Goal: Transaction & Acquisition: Subscribe to service/newsletter

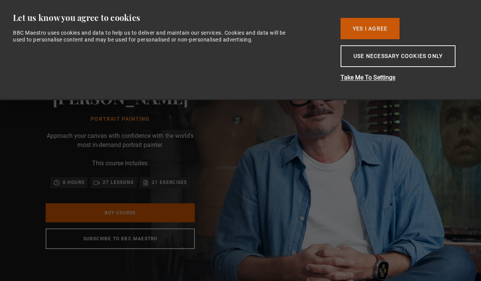
click at [369, 32] on button "Yes I Agree" at bounding box center [370, 28] width 59 height 21
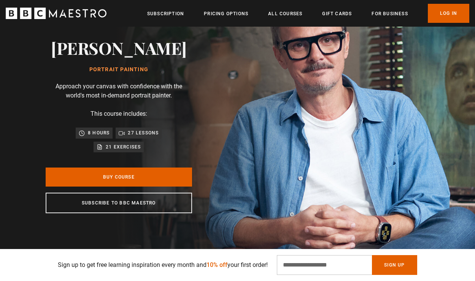
scroll to position [0, 284]
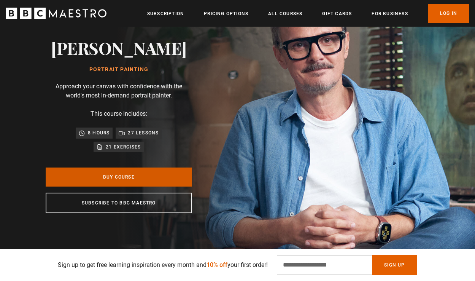
click at [82, 177] on link "Buy Course" at bounding box center [119, 176] width 147 height 19
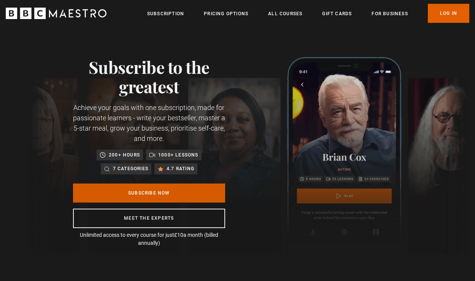
scroll to position [0, 95]
click at [121, 193] on link "Subscribe Now" at bounding box center [149, 192] width 152 height 19
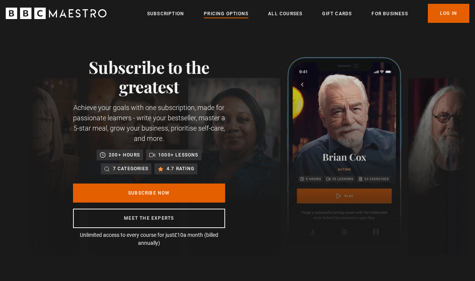
click at [217, 13] on link "Pricing Options" at bounding box center [226, 14] width 45 height 8
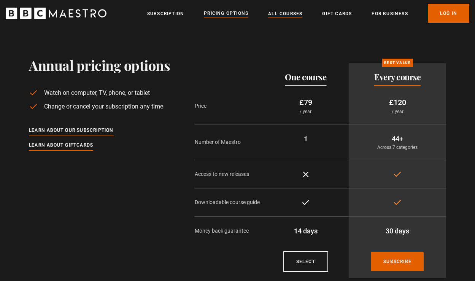
click at [282, 14] on link "All Courses" at bounding box center [285, 14] width 34 height 8
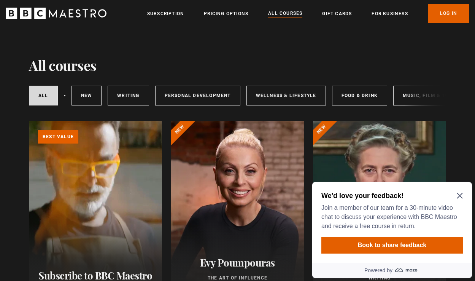
click at [454, 197] on h2 "We'd love your feedback!" at bounding box center [391, 195] width 139 height 9
click at [459, 194] on icon "Close Maze Prompt" at bounding box center [460, 196] width 6 height 6
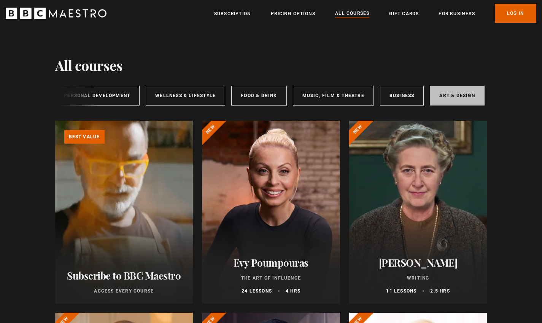
click at [463, 99] on link "Art & Design" at bounding box center [457, 96] width 54 height 20
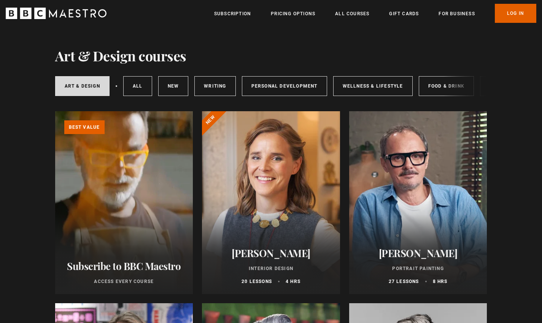
scroll to position [0, 0]
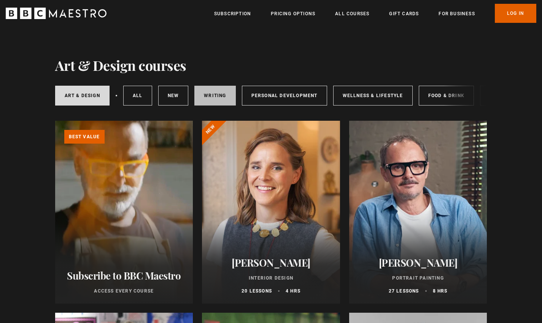
click at [223, 91] on link "Writing" at bounding box center [214, 96] width 41 height 20
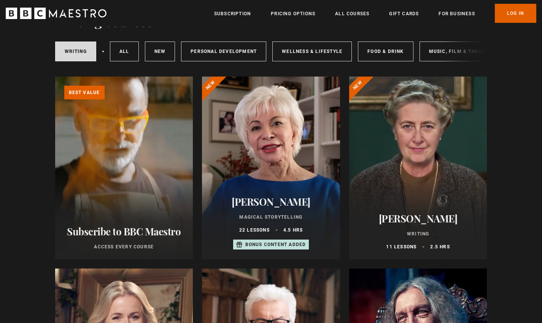
scroll to position [42, 0]
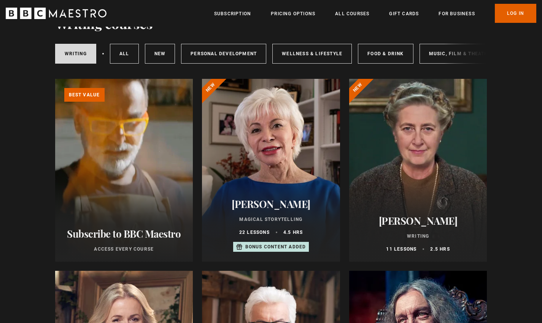
click at [382, 150] on div at bounding box center [418, 170] width 138 height 183
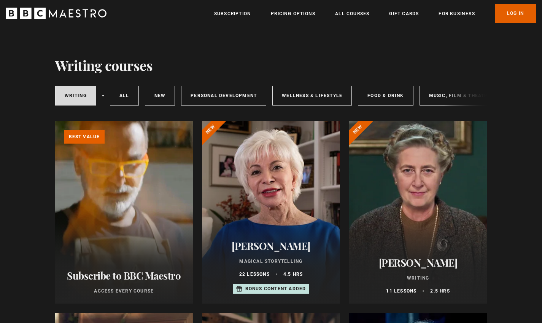
click at [273, 250] on h2 "[PERSON_NAME]" at bounding box center [271, 246] width 120 height 12
click at [237, 96] on link "Personal Development" at bounding box center [223, 96] width 85 height 20
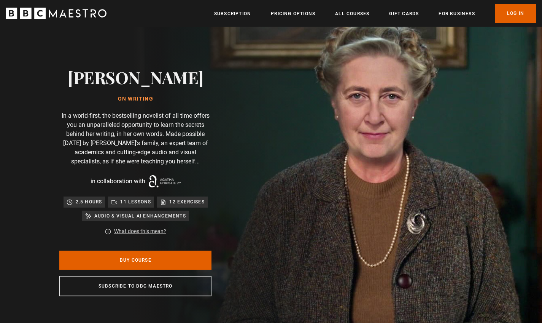
scroll to position [-1, 0]
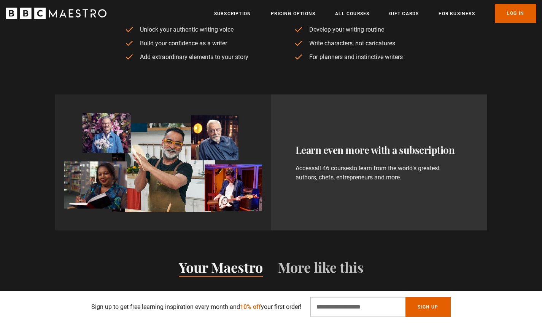
scroll to position [0, 100]
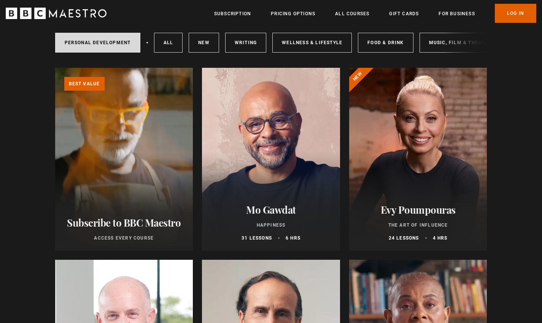
scroll to position [26, 0]
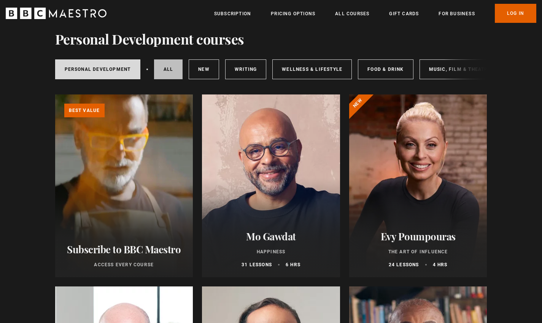
click at [170, 65] on link "All courses" at bounding box center [168, 69] width 29 height 20
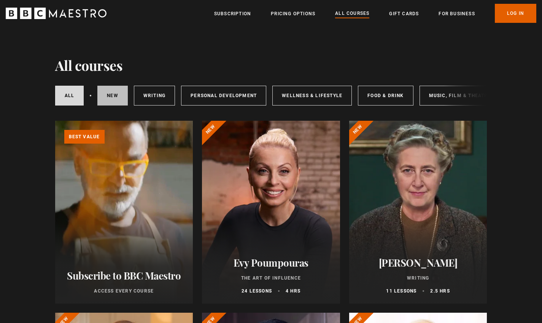
click at [119, 96] on link "New courses" at bounding box center [112, 96] width 30 height 20
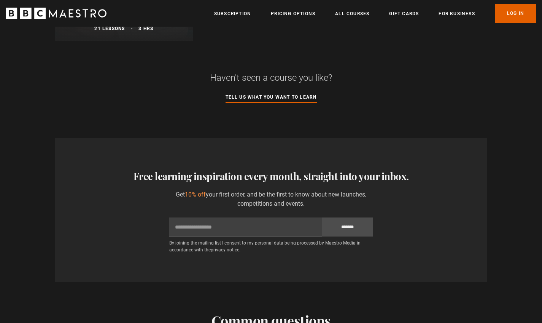
scroll to position [840, 0]
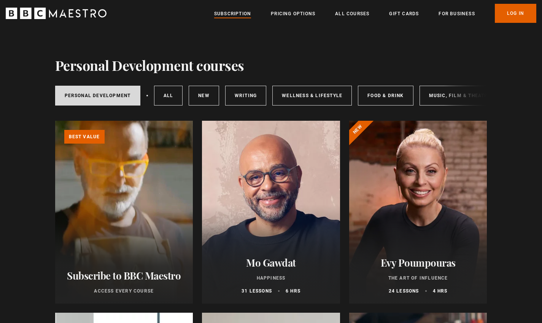
click at [223, 12] on link "Subscription" at bounding box center [232, 14] width 37 height 8
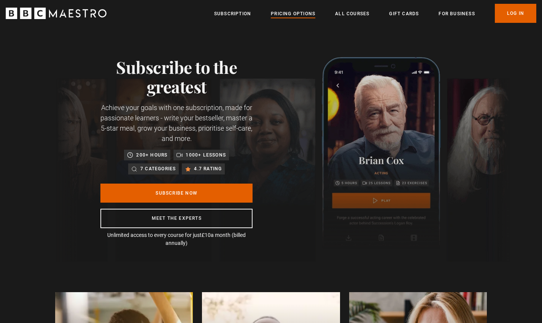
click at [287, 16] on link "Pricing Options" at bounding box center [293, 14] width 45 height 8
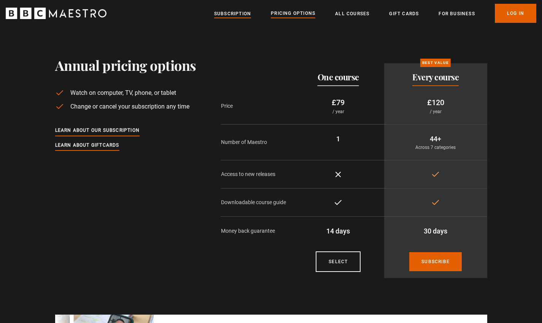
click at [236, 12] on link "Subscription" at bounding box center [232, 14] width 37 height 8
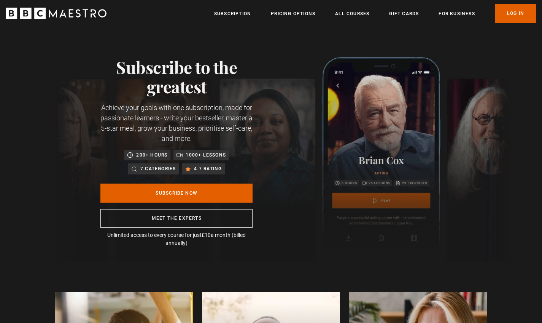
click at [64, 14] on icon "BBC Maestro" at bounding box center [62, 13] width 7 height 8
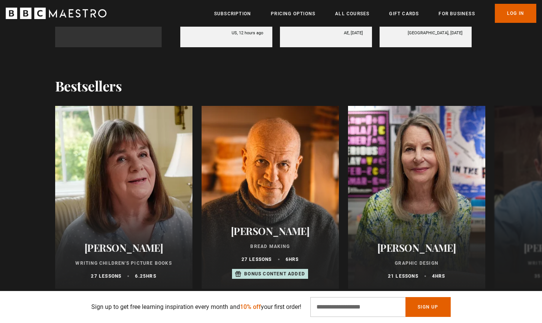
scroll to position [725, 0]
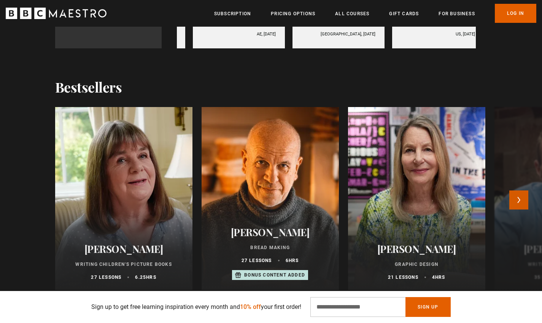
click at [515, 199] on button "Next" at bounding box center [519, 199] width 19 height 19
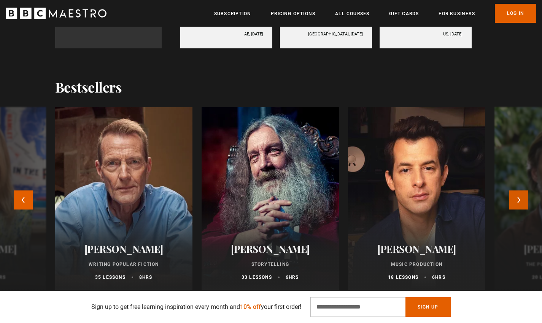
click at [514, 200] on button "Next" at bounding box center [519, 199] width 19 height 19
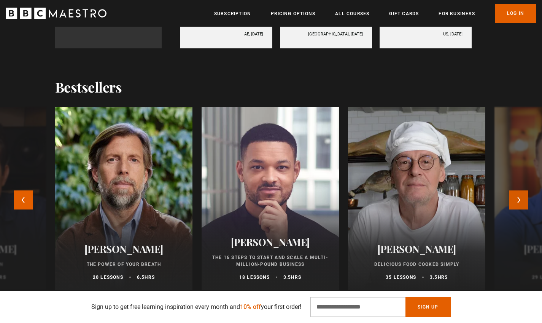
click at [514, 200] on button "Next" at bounding box center [519, 199] width 19 height 19
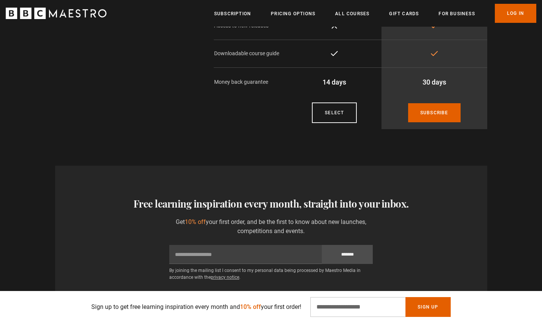
scroll to position [0, 897]
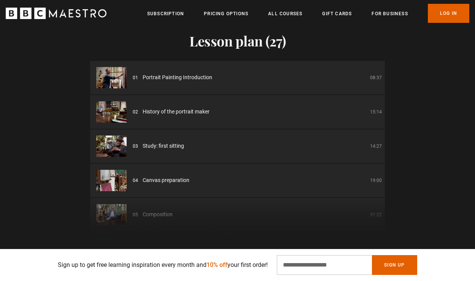
click at [115, 76] on img at bounding box center [111, 77] width 30 height 21
click at [273, 78] on div "01 Portrait Painting Introduction 08:37" at bounding box center [257, 77] width 249 height 8
